Goal: Task Accomplishment & Management: Use online tool/utility

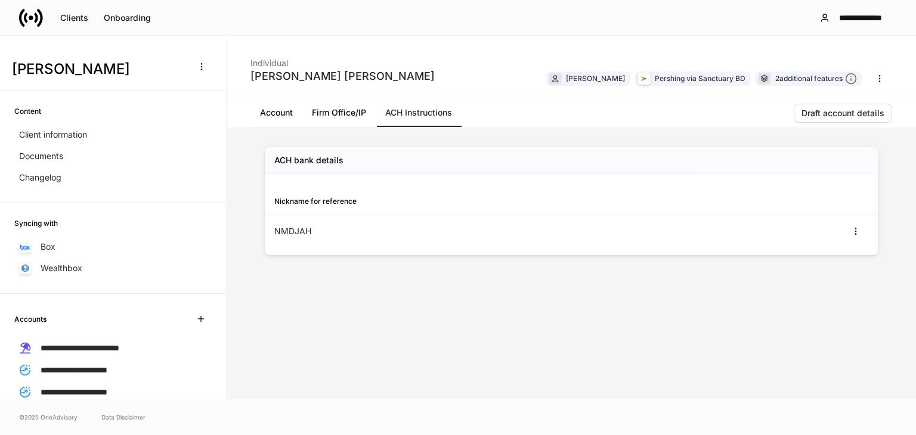
scroll to position [125, 0]
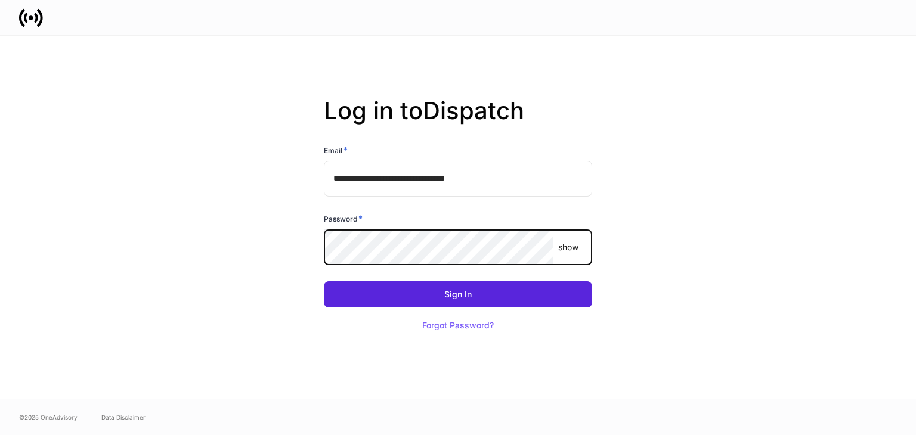
click at [324, 281] on button "Sign In" at bounding box center [458, 294] width 268 height 26
